Goal: Check status: Check status

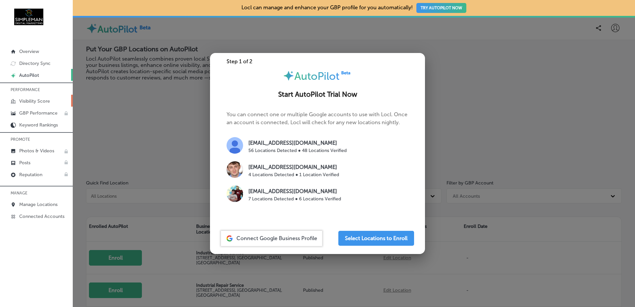
click at [49, 102] on p "Visibility Score" at bounding box center [34, 101] width 31 height 6
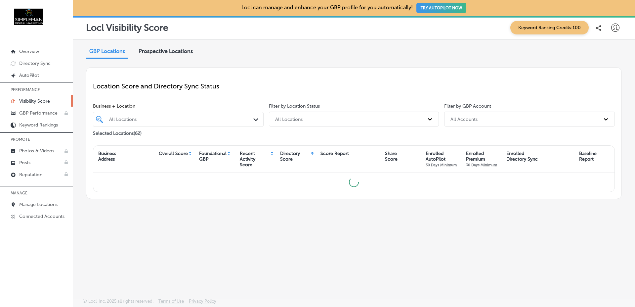
click at [624, 113] on div "GBP Locations Prospective Locations Location Score and Directory Sync Status Bu…" at bounding box center [354, 153] width 563 height 227
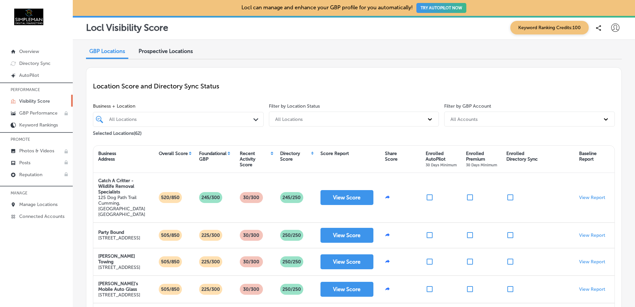
click at [220, 116] on div "All Locations" at bounding box center [181, 119] width 145 height 6
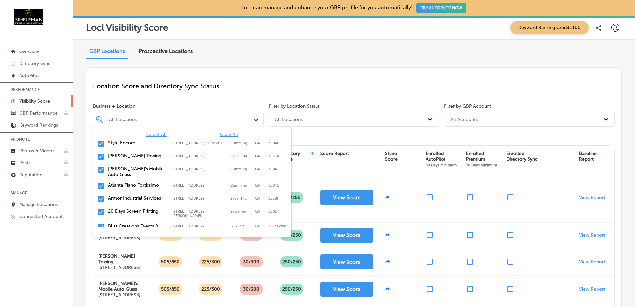
click at [227, 134] on span "Clear All" at bounding box center [229, 135] width 18 height 6
paste input "[EMAIL_ADDRESS][DOMAIN_NAME]"
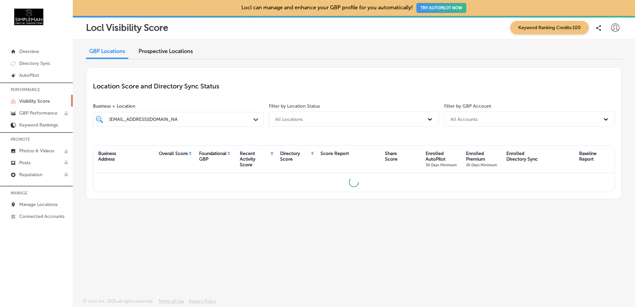
paste input "Yes Pet Friendly Carpet Cleaning Services"
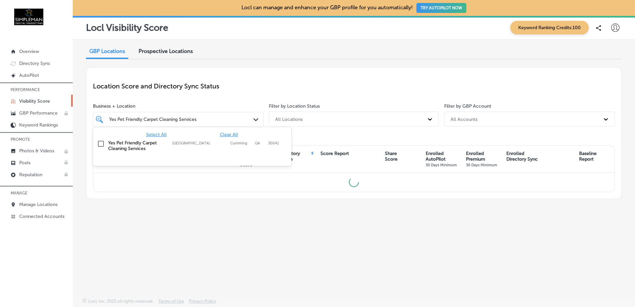
click at [127, 142] on label "Yes Pet Friendly Carpet Cleaning Services" at bounding box center [137, 145] width 58 height 11
type input "Yes Pet Friendly Carpet Cleaning Services"
click at [256, 81] on div "Location Score and Directory Sync Status" at bounding box center [354, 86] width 522 height 24
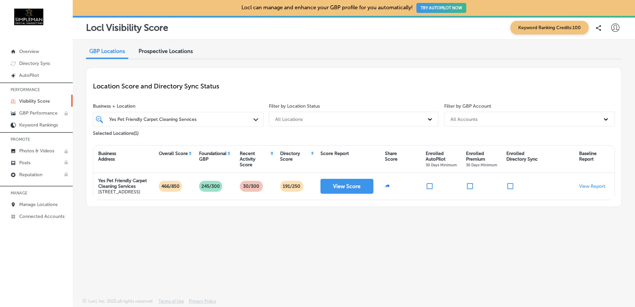
click at [245, 123] on div "Yes Pet Friendly Carpet Cleaning Services Yes Pet Friendly Carpet Cleaning Serv…" at bounding box center [178, 120] width 145 height 10
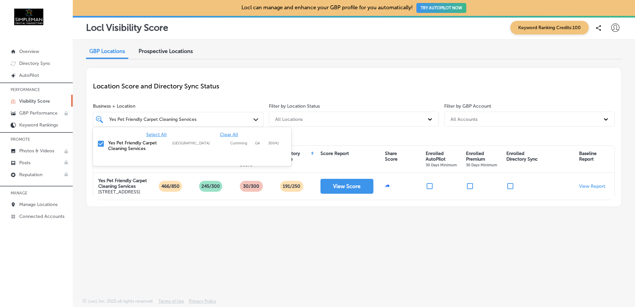
click at [231, 133] on span "Clear All" at bounding box center [229, 135] width 18 height 6
click at [252, 85] on p "Location Score and Directory Sync Status" at bounding box center [354, 86] width 522 height 8
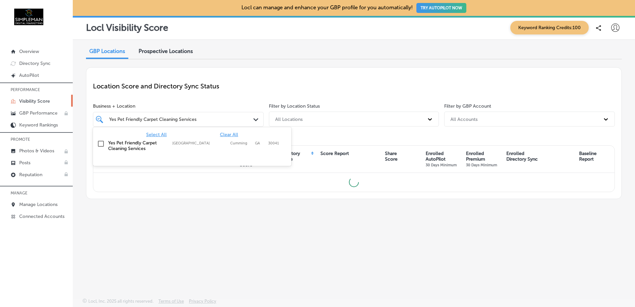
click at [230, 115] on div "Yes Pet Friendly Carpet Cleaning Services Yes Pet Friendly Carpet Cleaning Serv…" at bounding box center [178, 120] width 145 height 10
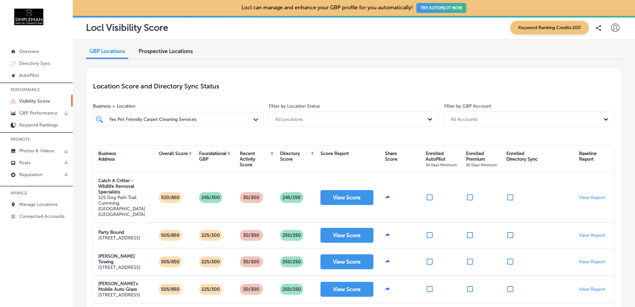
click at [461, 76] on div "Location Score and Directory Sync Status" at bounding box center [354, 86] width 522 height 24
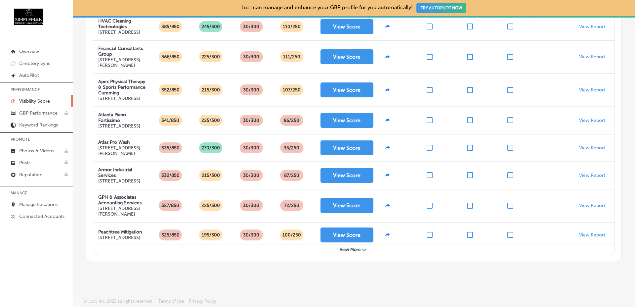
scroll to position [326, 0]
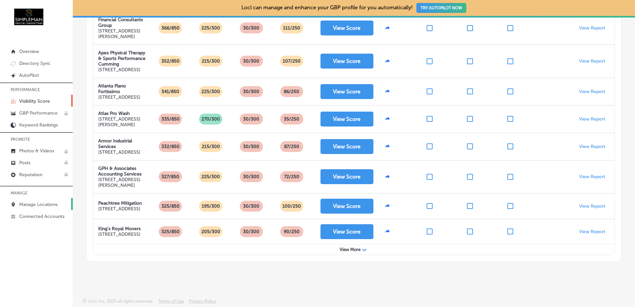
click at [41, 207] on p "Manage Locations" at bounding box center [38, 205] width 38 height 6
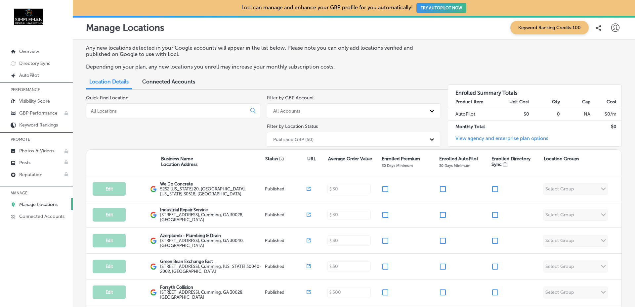
click at [81, 196] on div "Any new locations detected in your Google accounts will appear in the list belo…" at bounding box center [354, 233] width 563 height 387
